Goal: Find specific page/section: Find specific page/section

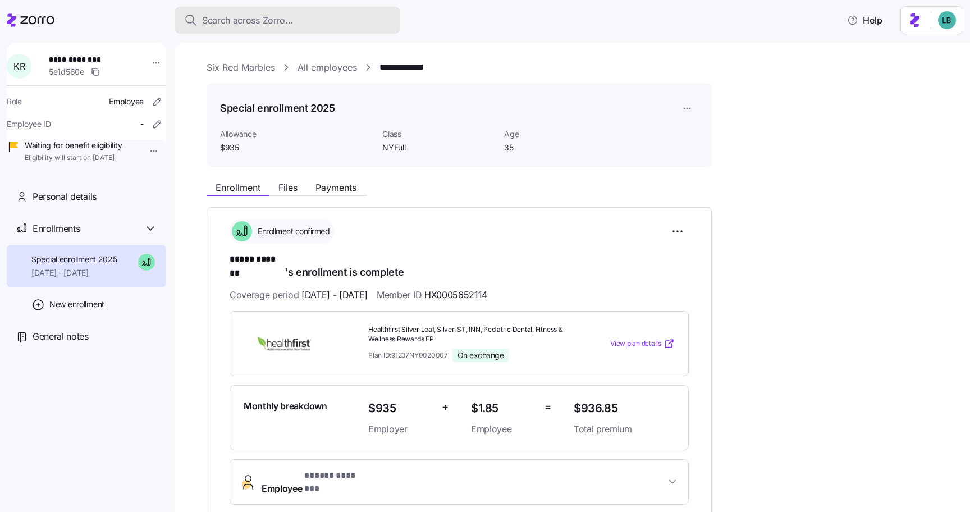
drag, startPoint x: 0, startPoint y: 0, endPoint x: 224, endPoint y: 24, distance: 225.4
click at [224, 24] on span "Search across Zorro..." at bounding box center [247, 20] width 91 height 14
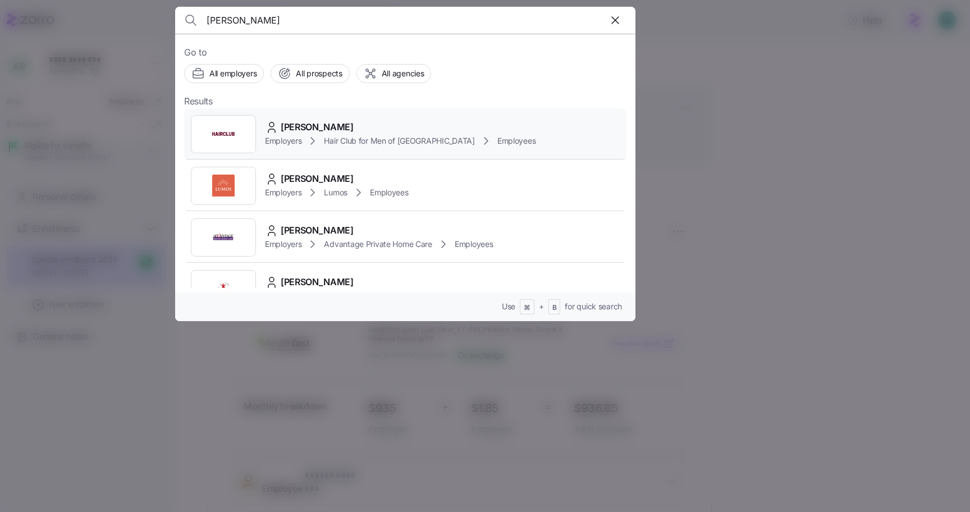
type input "[PERSON_NAME]"
click at [315, 127] on span "[PERSON_NAME]" at bounding box center [317, 127] width 73 height 14
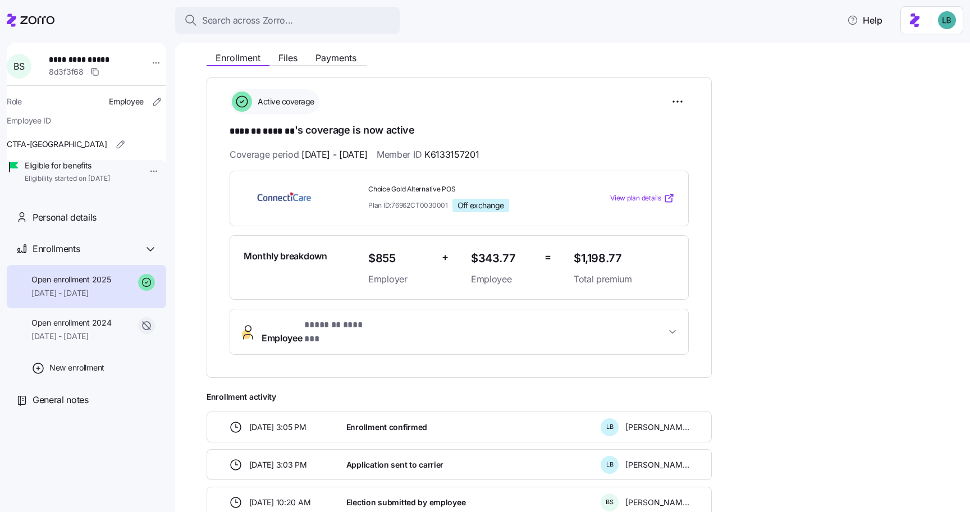
scroll to position [152, 0]
